Goal: Use online tool/utility: Utilize a website feature to perform a specific function

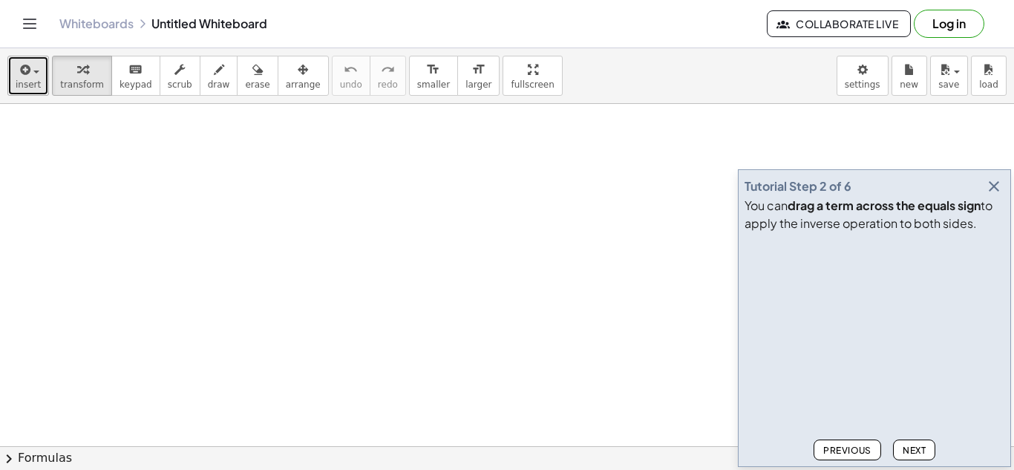
click at [23, 66] on icon "button" at bounding box center [23, 70] width 13 height 18
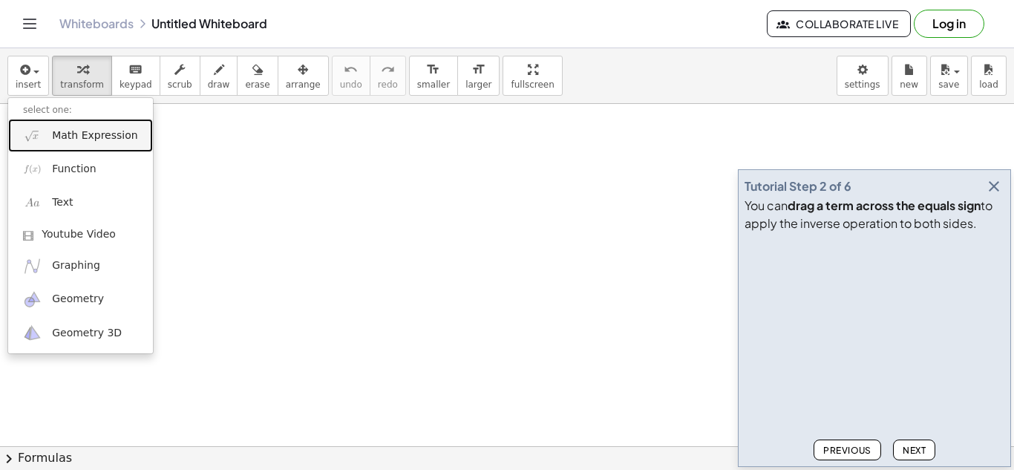
click at [59, 140] on span "Math Expression" at bounding box center [94, 135] width 85 height 15
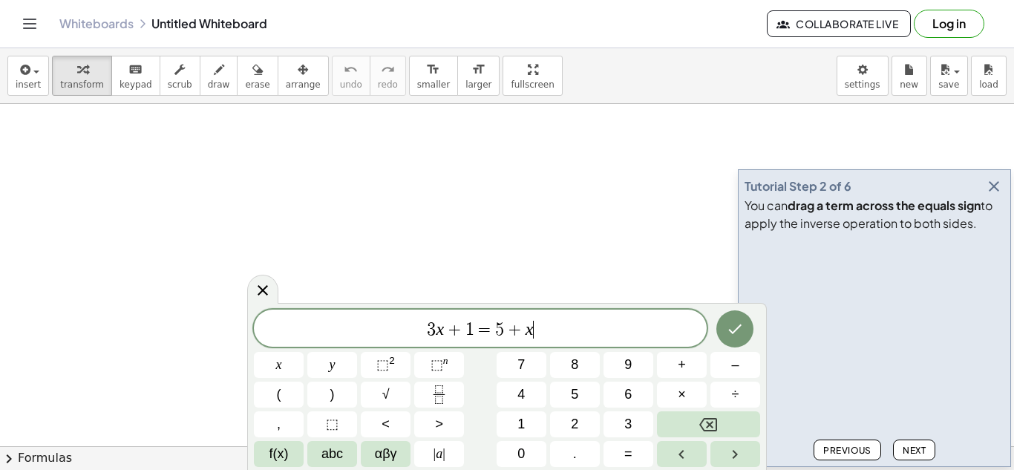
scroll to position [1, 0]
click at [731, 337] on icon "Done" at bounding box center [735, 329] width 18 height 18
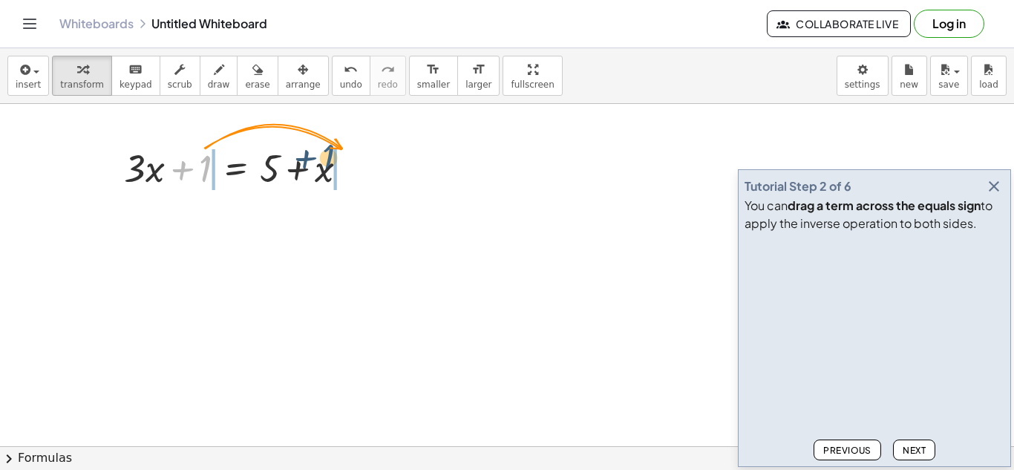
drag, startPoint x: 206, startPoint y: 169, endPoint x: 348, endPoint y: 160, distance: 142.2
click at [348, 160] on div at bounding box center [242, 167] width 250 height 50
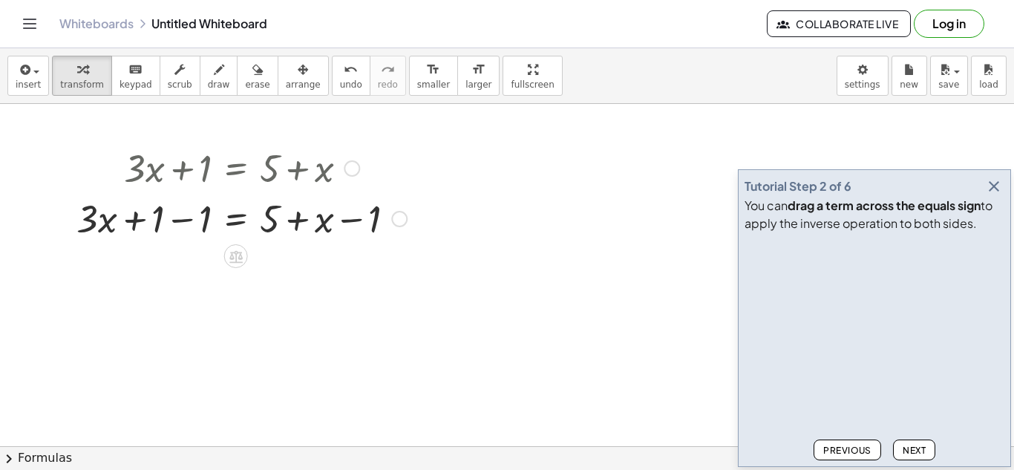
click at [160, 222] on div at bounding box center [241, 217] width 345 height 50
click at [182, 224] on div at bounding box center [241, 217] width 345 height 50
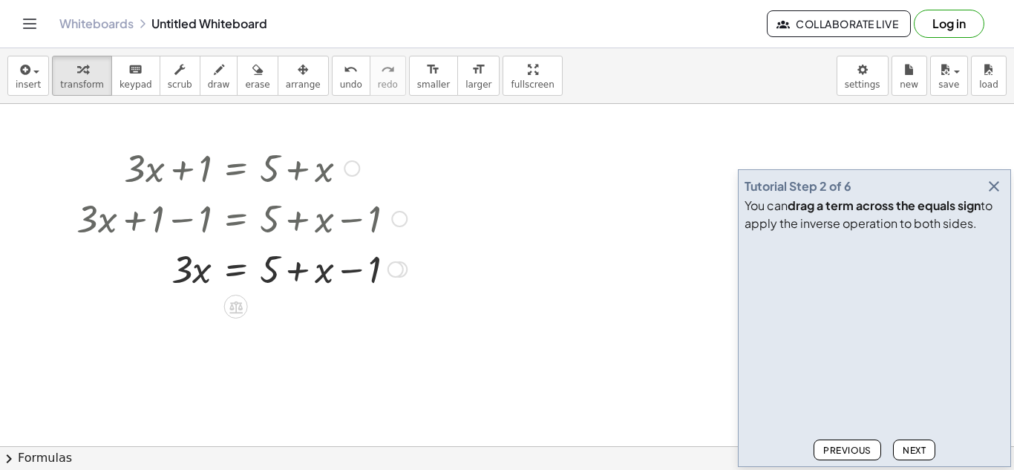
click at [348, 266] on div at bounding box center [241, 268] width 345 height 50
click at [315, 274] on div at bounding box center [241, 268] width 345 height 50
drag, startPoint x: 315, startPoint y: 274, endPoint x: 183, endPoint y: 269, distance: 131.5
click at [183, 269] on div at bounding box center [241, 268] width 345 height 50
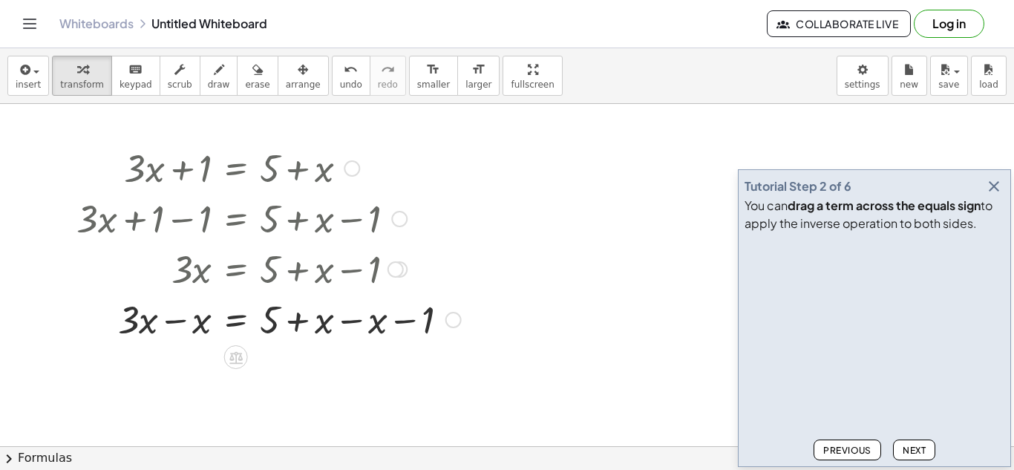
click at [352, 319] on div at bounding box center [269, 318] width 400 height 50
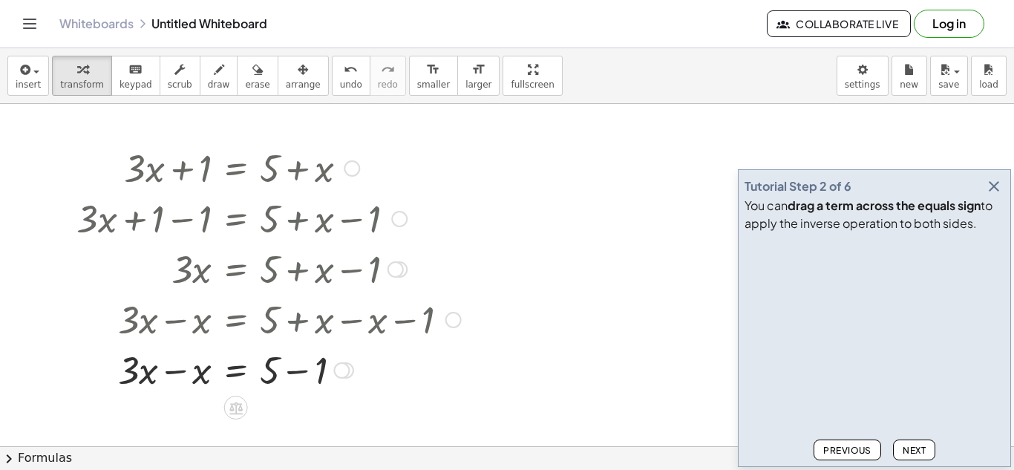
click at [300, 371] on div at bounding box center [269, 369] width 400 height 50
click at [172, 425] on div at bounding box center [269, 419] width 400 height 50
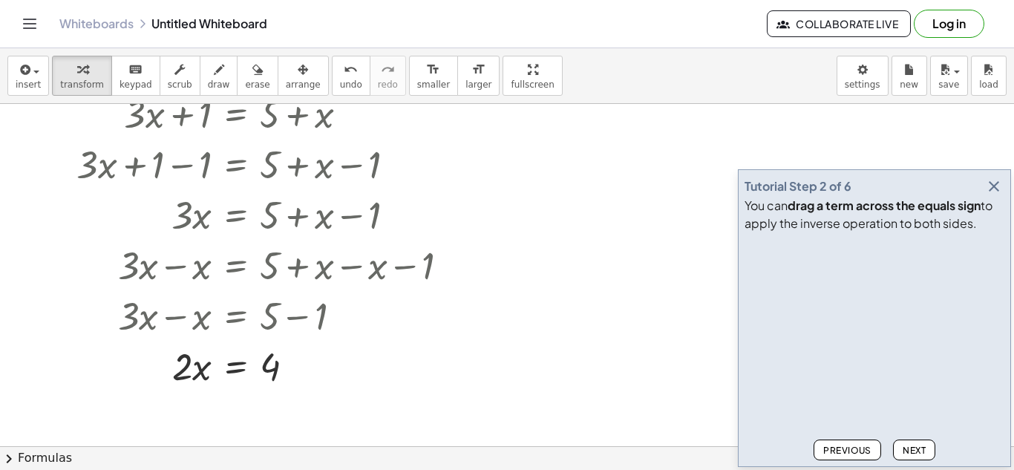
scroll to position [54, 0]
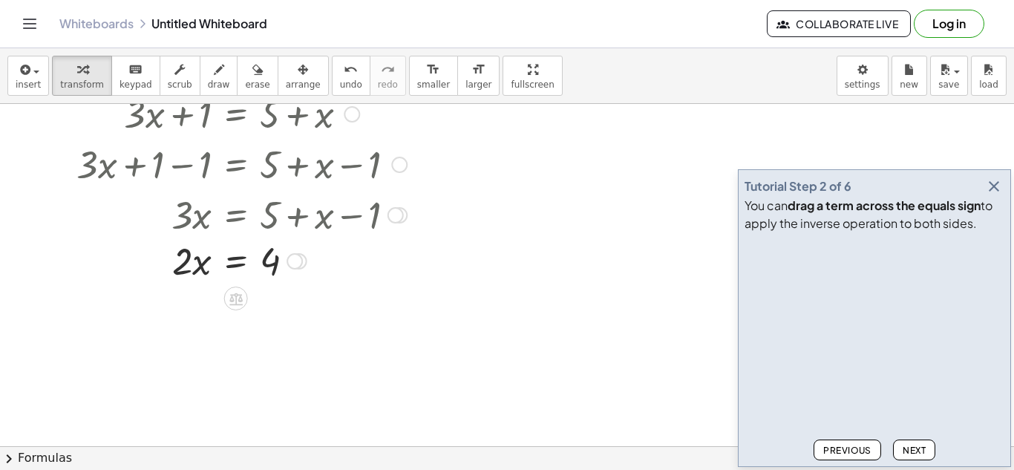
drag, startPoint x: 296, startPoint y: 368, endPoint x: 310, endPoint y: 258, distance: 110.8
click at [236, 261] on div "· x = 4 · 2" at bounding box center [236, 261] width 0 height 0
